Goal: Use online tool/utility

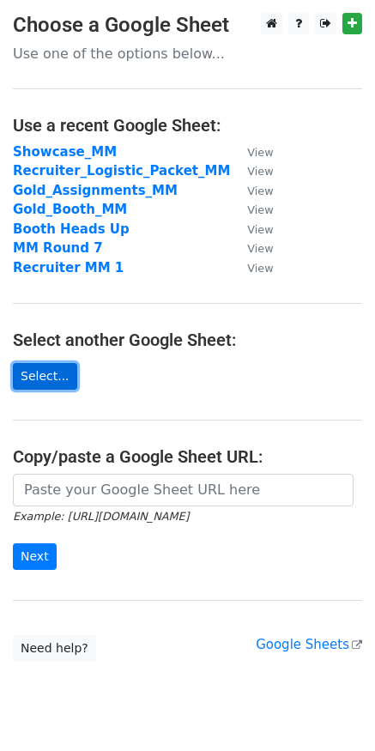
click at [54, 368] on link "Select..." at bounding box center [45, 376] width 64 height 27
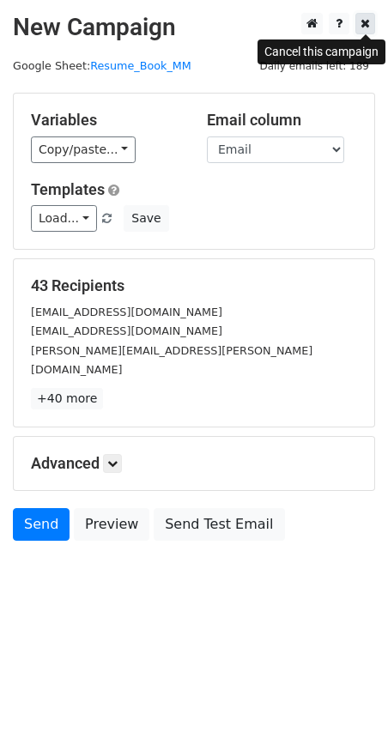
click at [366, 30] on link at bounding box center [365, 23] width 20 height 21
